Goal: Task Accomplishment & Management: Manage account settings

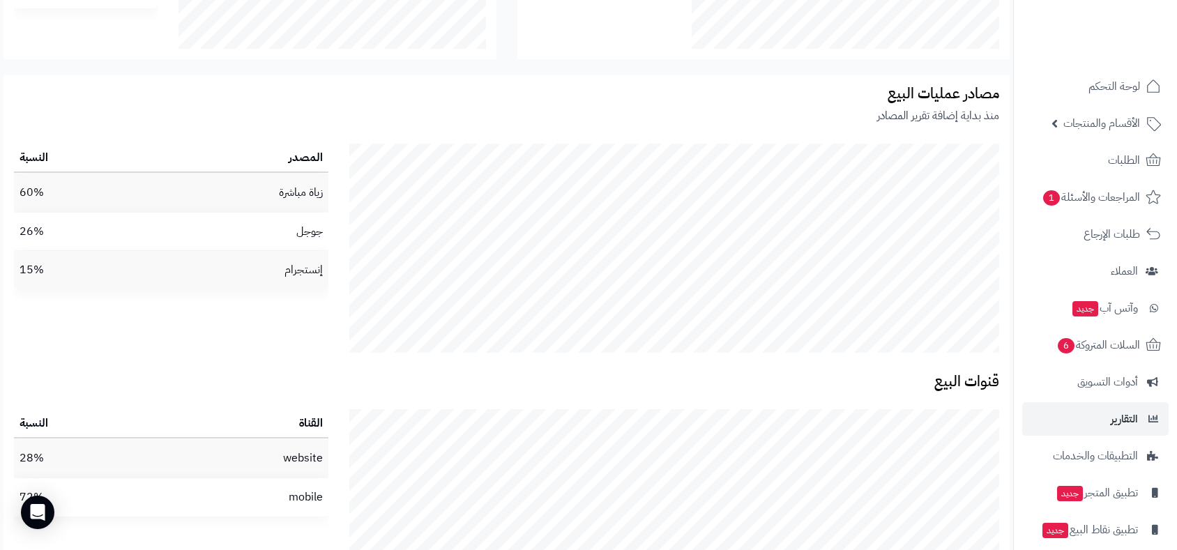
scroll to position [2324, 0]
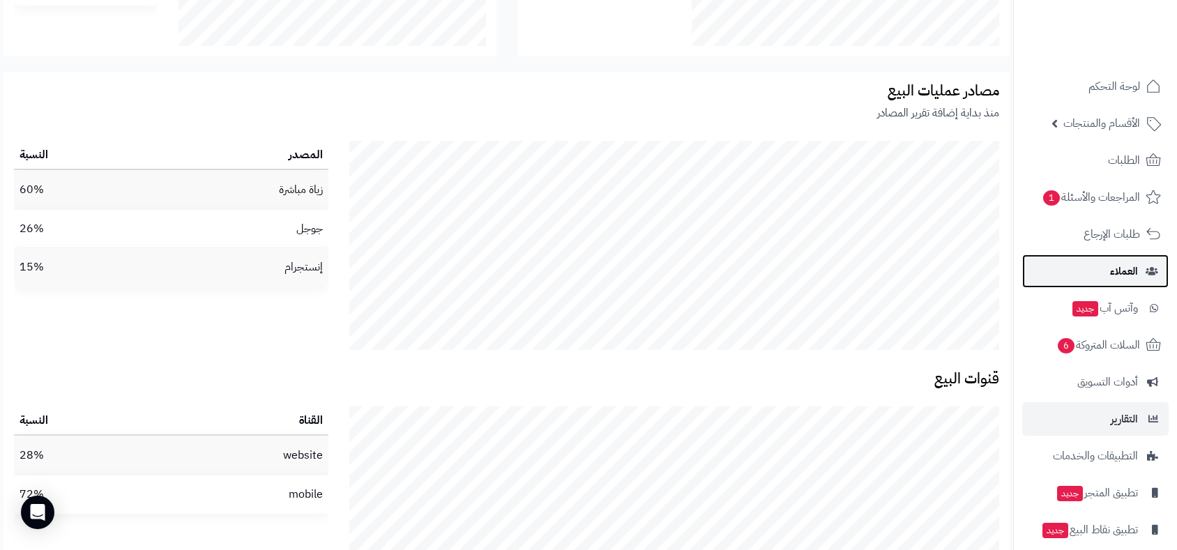
click at [1127, 259] on link "العملاء" at bounding box center [1095, 271] width 146 height 33
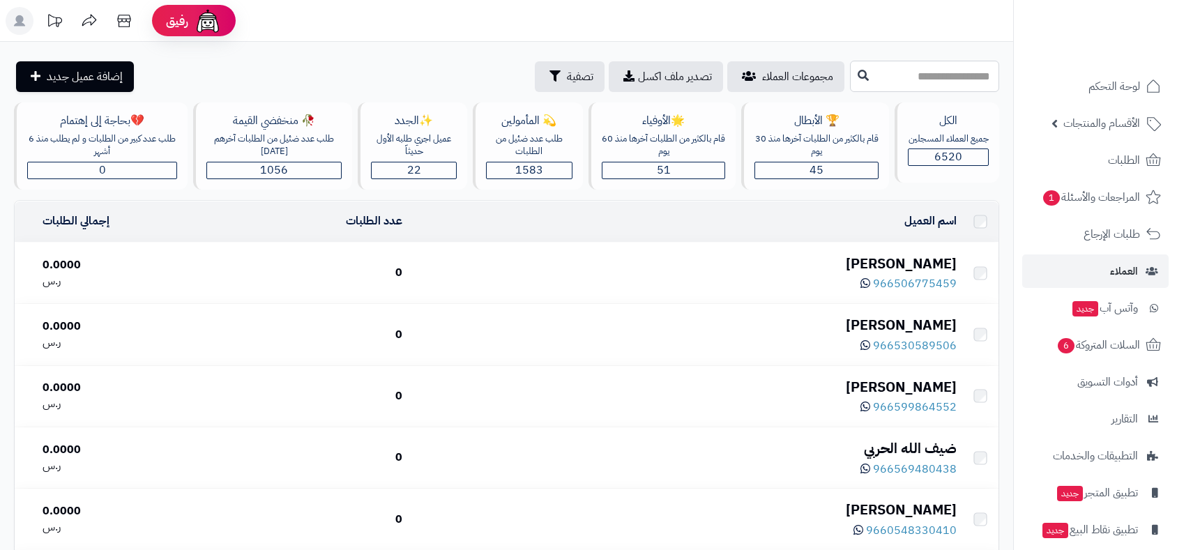
click at [902, 68] on input "text" at bounding box center [924, 76] width 149 height 31
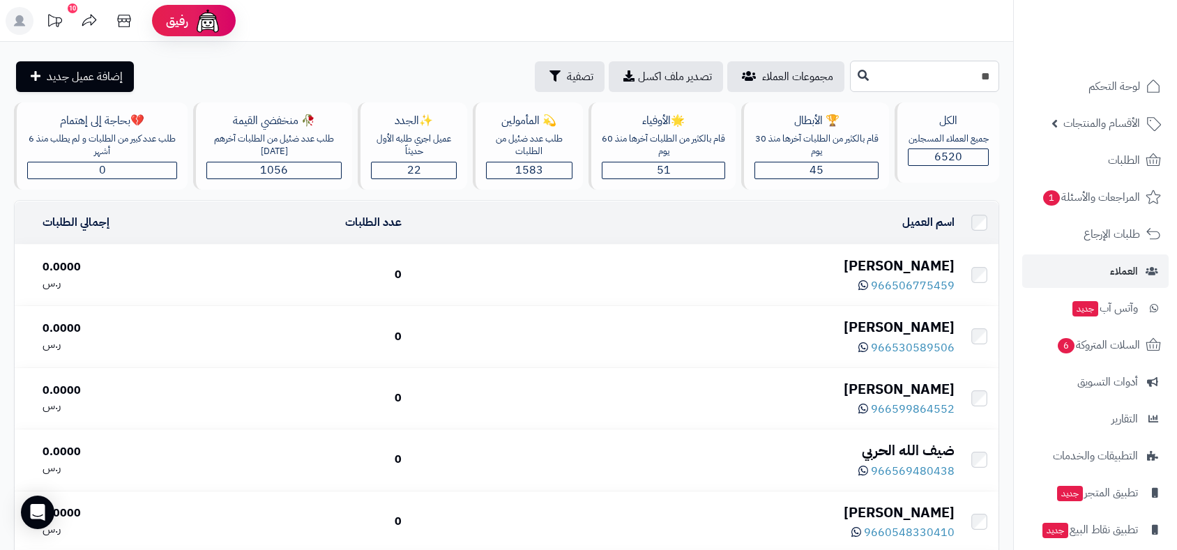
type input "*"
type input "**********"
click at [858, 74] on icon at bounding box center [863, 74] width 11 height 11
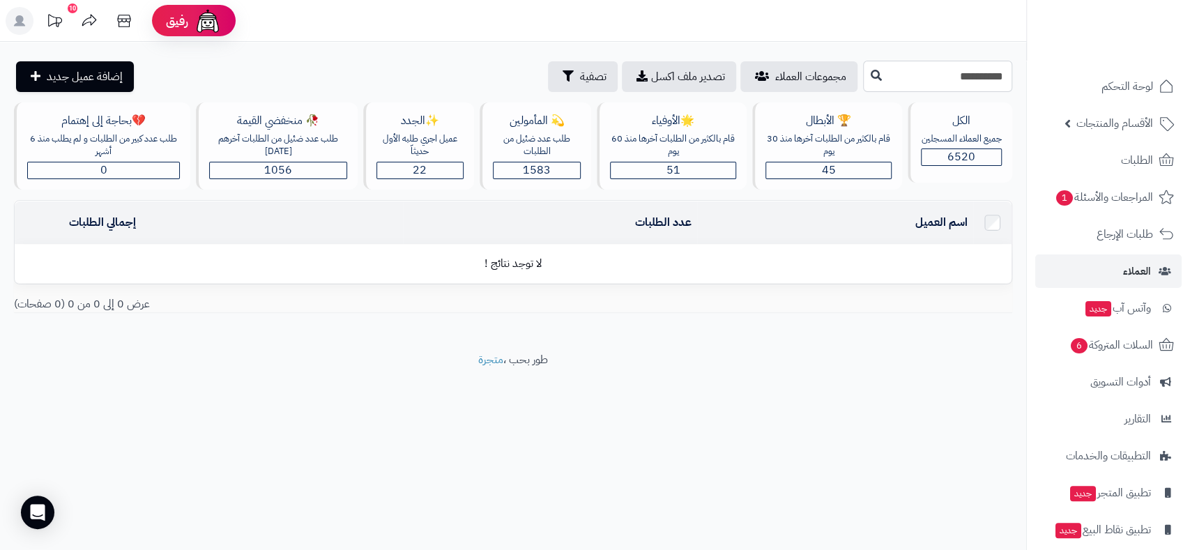
click at [953, 77] on input "**********" at bounding box center [937, 76] width 149 height 31
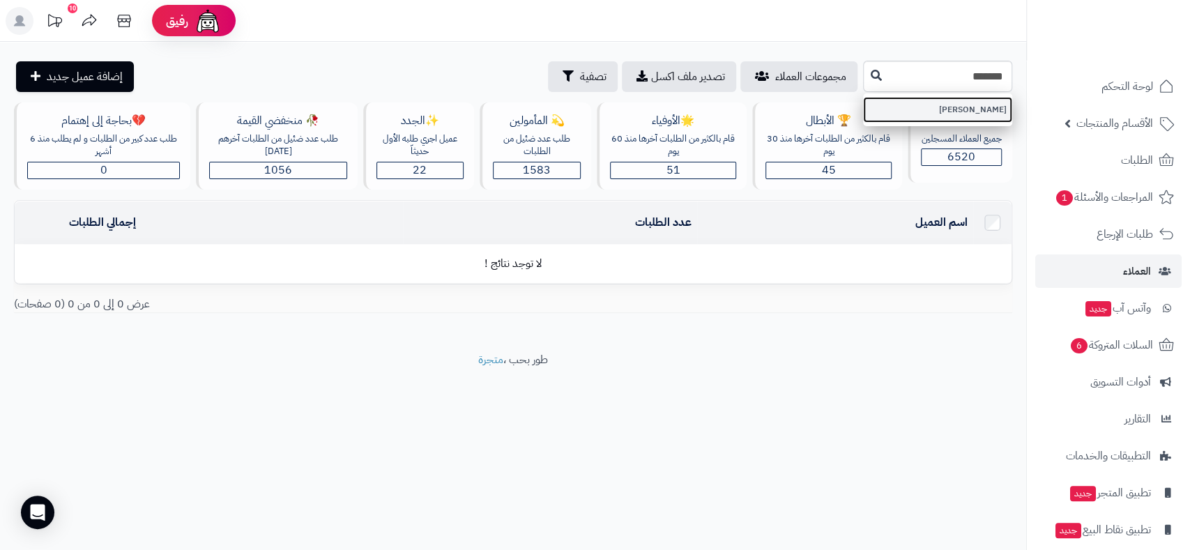
click at [987, 110] on link "[PERSON_NAME]" at bounding box center [937, 110] width 149 height 26
type input "**********"
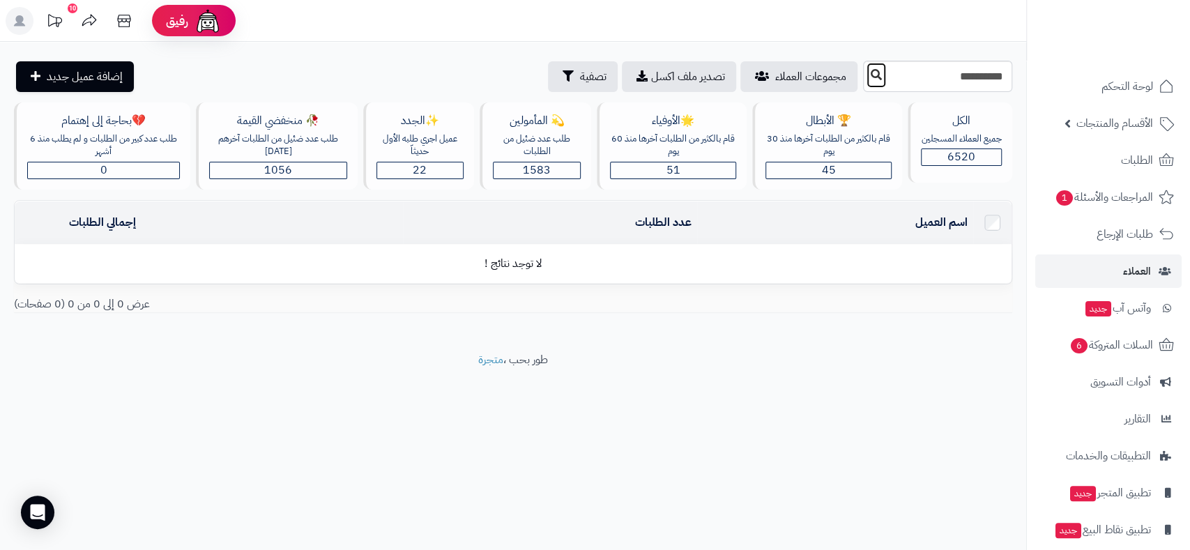
click at [871, 73] on icon at bounding box center [876, 74] width 11 height 11
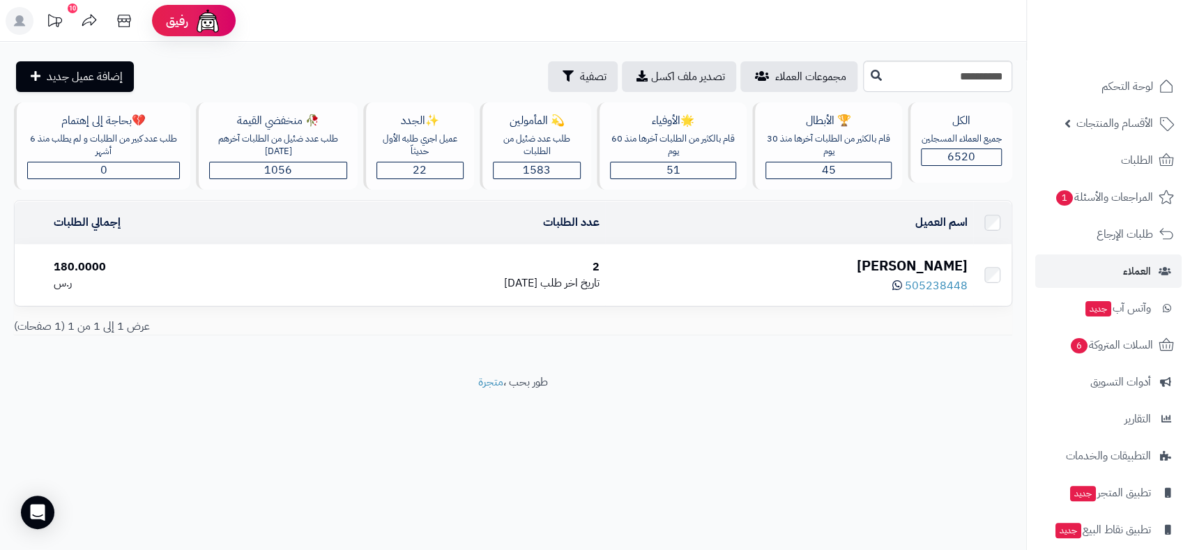
click at [600, 280] on span "تاريخ اخر طلب" at bounding box center [569, 283] width 59 height 17
click at [936, 287] on span "505238448" at bounding box center [936, 286] width 63 height 17
click at [600, 262] on div "2" at bounding box center [444, 267] width 310 height 16
click at [580, 76] on span "تصفية" at bounding box center [593, 76] width 26 height 17
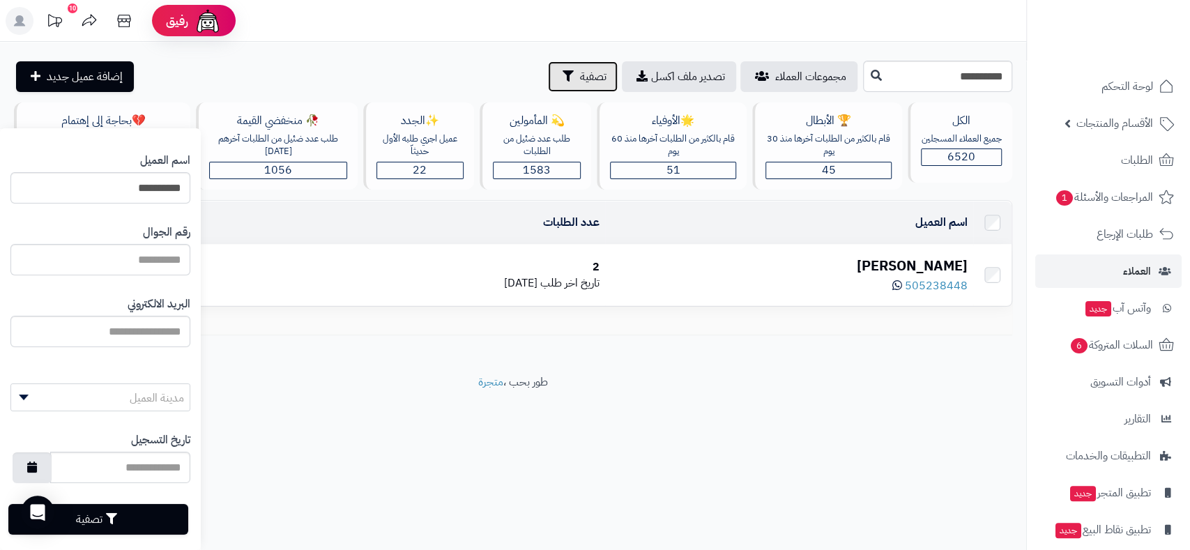
scroll to position [49, 0]
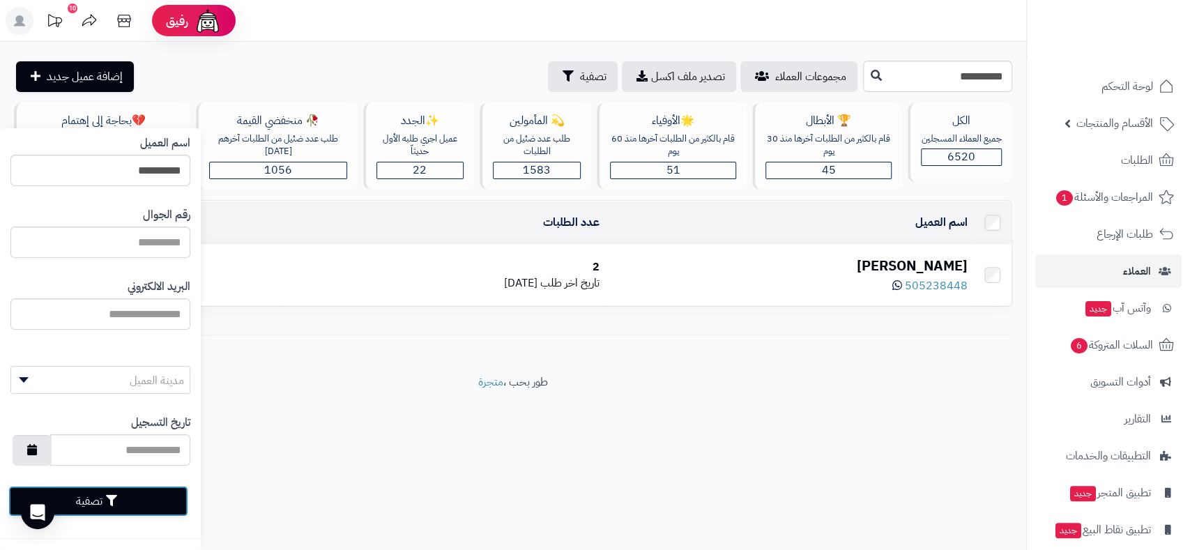
click at [80, 510] on button "تصفية" at bounding box center [98, 501] width 180 height 31
